Goal: Information Seeking & Learning: Learn about a topic

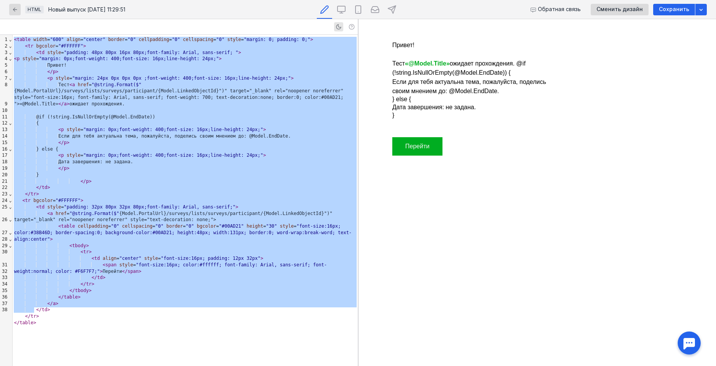
click at [227, 142] on div "< table width = "600" align = "center" border = "0" cellpadding = "0" cellspaci…" at bounding box center [185, 200] width 345 height 331
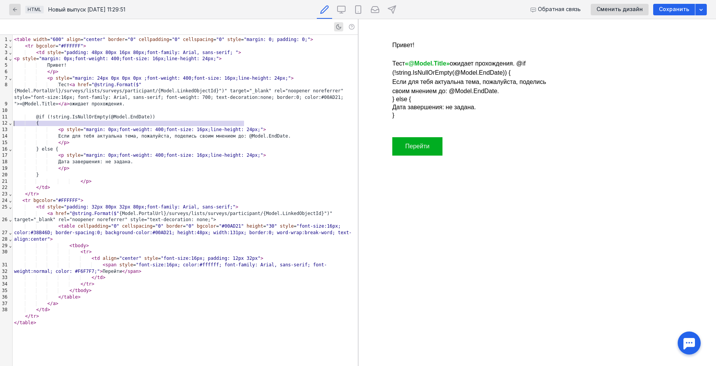
drag, startPoint x: 247, startPoint y: 124, endPoint x: -55, endPoint y: 122, distance: 302.6
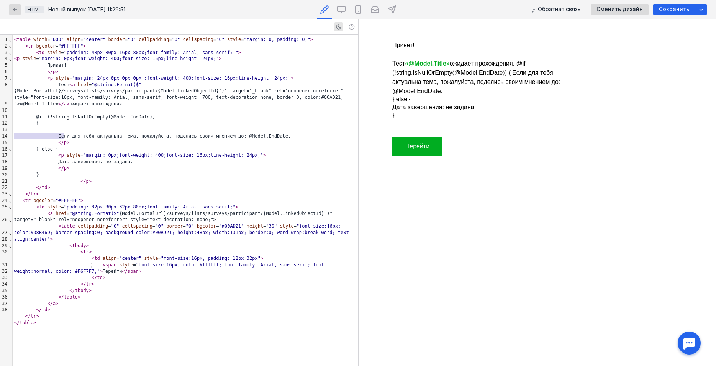
drag, startPoint x: 105, startPoint y: 139, endPoint x: -21, endPoint y: 136, distance: 126.0
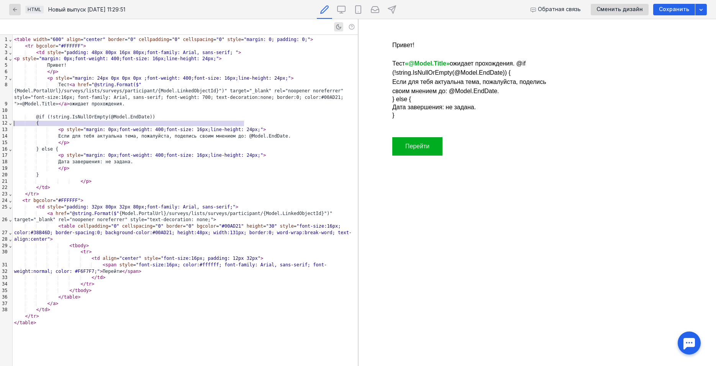
click at [161, 152] on div "< p style = "margin: 0px;font-weight: 400;font-size: 16px;line-height: 24px;" >" at bounding box center [185, 155] width 345 height 7
drag, startPoint x: 147, startPoint y: 111, endPoint x: 112, endPoint y: 111, distance: 35.2
click at [112, 114] on div "@if (!string.IsNullOrEmpty(@Model.EndDate))" at bounding box center [185, 117] width 345 height 7
click at [116, 96] on div "Тест < a href = "@string.Format($" {Model.PortalUrl}/surveys/lists/surveys/part…" at bounding box center [185, 95] width 345 height 26
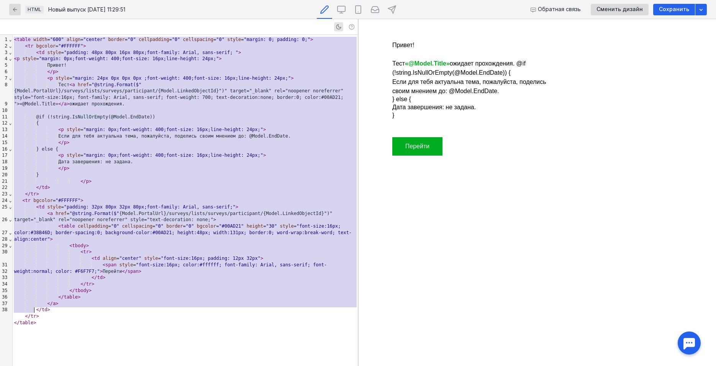
copy div "< lorem ipsum = "343" dolor = "sitame" consec = "1" adipiscinge = "8" seddoeius…"
click at [139, 146] on div "} else {" at bounding box center [185, 149] width 345 height 7
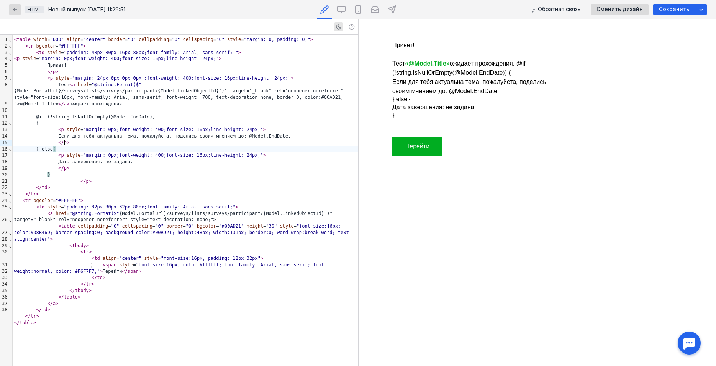
click at [144, 210] on div "< a href = "@string.Format($" {Model.PortalUrl}/surveys/lists/surveys/participa…" at bounding box center [185, 216] width 345 height 13
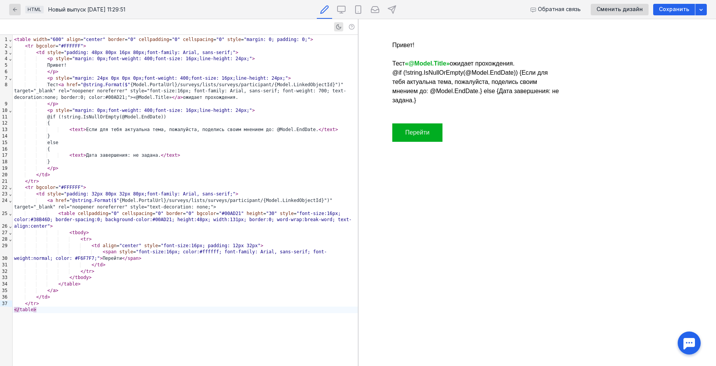
click at [248, 118] on div "@if (!string.IsNullOrEmpty(@Model.EndDate))" at bounding box center [185, 117] width 345 height 7
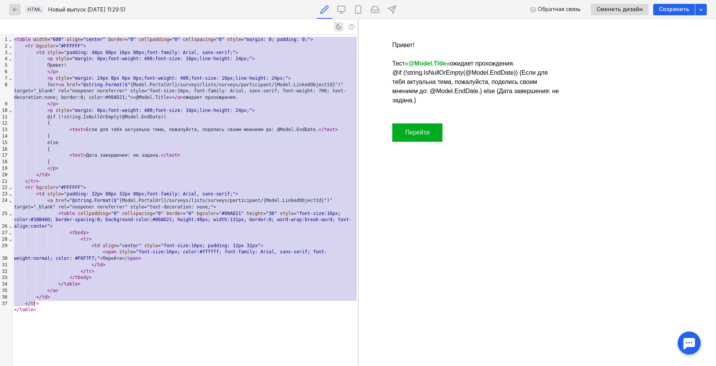
copy div "< lorem ipsum = "911" dolor = "sitame" consec = "0" adipiscinge = "2" seddoeius…"
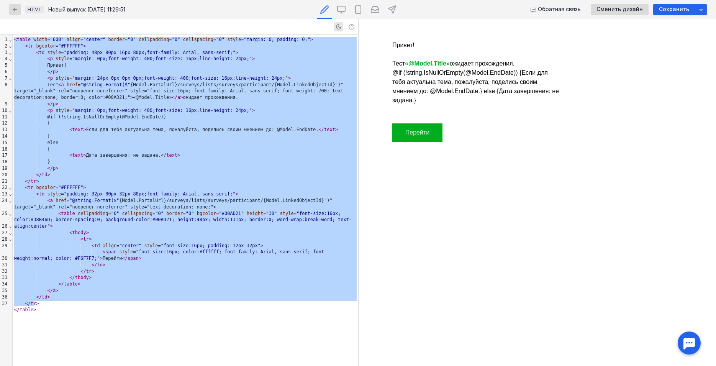
click at [685, 101] on body "Привет! Тест «@Model.Title» ожидает прохождения. @if (!string.IsNullOrEmpty(@Mo…" at bounding box center [537, 192] width 352 height 340
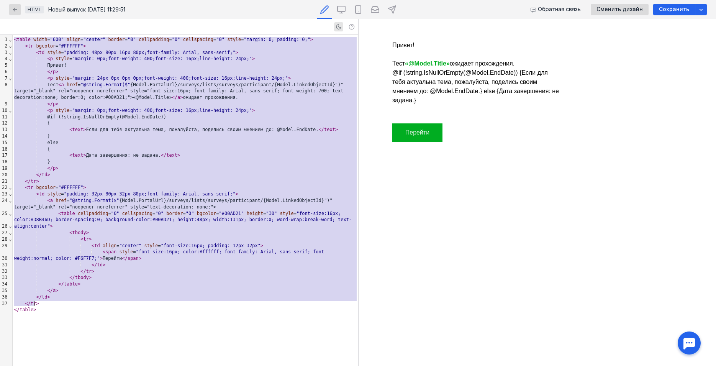
click at [91, 149] on div "{" at bounding box center [185, 149] width 345 height 7
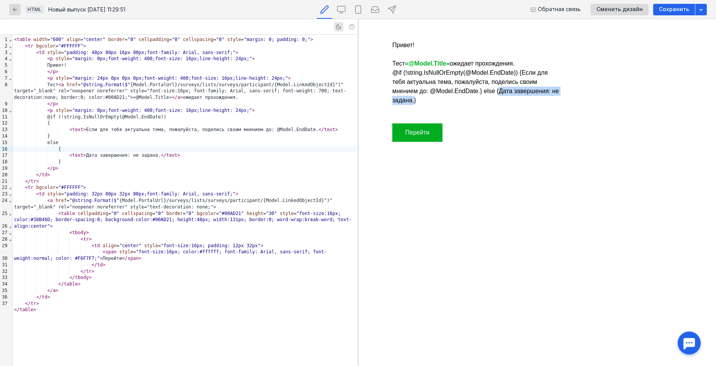
drag, startPoint x: 503, startPoint y: 90, endPoint x: 422, endPoint y: 100, distance: 81.8
click at [422, 100] on text "Дата завершения: не задана." at bounding box center [475, 96] width 167 height 16
copy div "< text > Дата завершения: не задана. </ text"
click at [61, 156] on div "< text > Дата завершения: не задана. </ text >" at bounding box center [185, 155] width 345 height 7
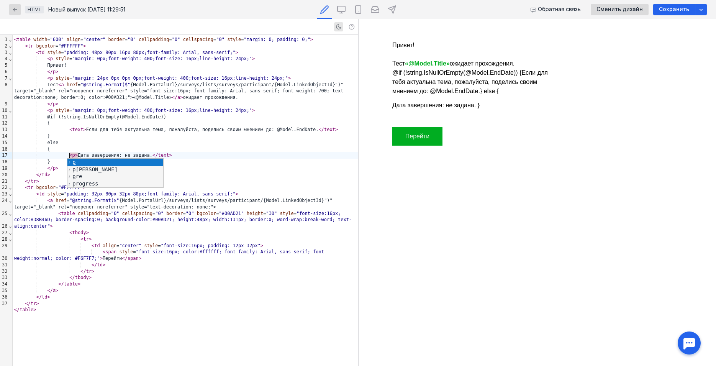
click at [158, 155] on span "text" at bounding box center [163, 154] width 11 height 5
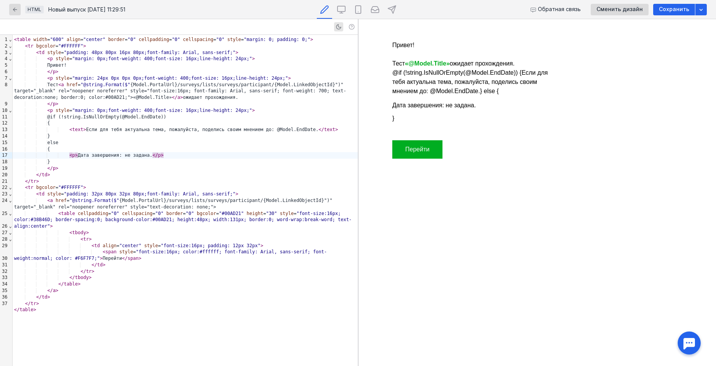
click at [198, 197] on div "< a href = "@string.Format($" {Model.PortalUrl}/surveys/lists/surveys/participa…" at bounding box center [185, 203] width 345 height 13
click at [210, 95] on div "Тест < a href = "@string.Format($" {Model.PortalUrl}/surveys/lists/surveys/part…" at bounding box center [185, 91] width 345 height 19
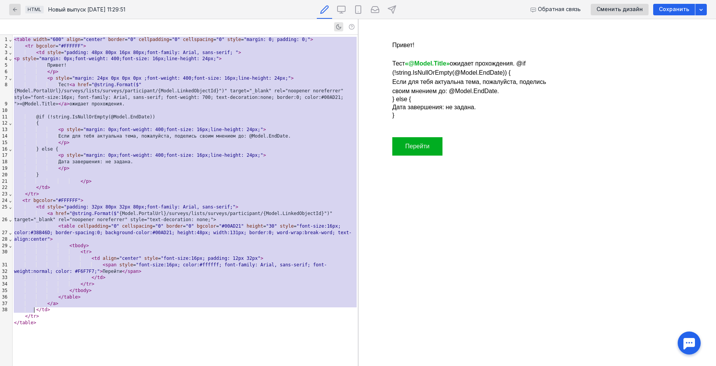
click at [117, 178] on div "</ p >" at bounding box center [185, 181] width 345 height 7
click at [104, 197] on div "< tr bgcolor = "#FFFFFF" >" at bounding box center [185, 200] width 345 height 7
click at [274, 214] on div "< a href = "@string.Format($" {Model.PortalUrl}/surveys/lists/surveys/participa…" at bounding box center [185, 216] width 345 height 13
